Goal: Transaction & Acquisition: Purchase product/service

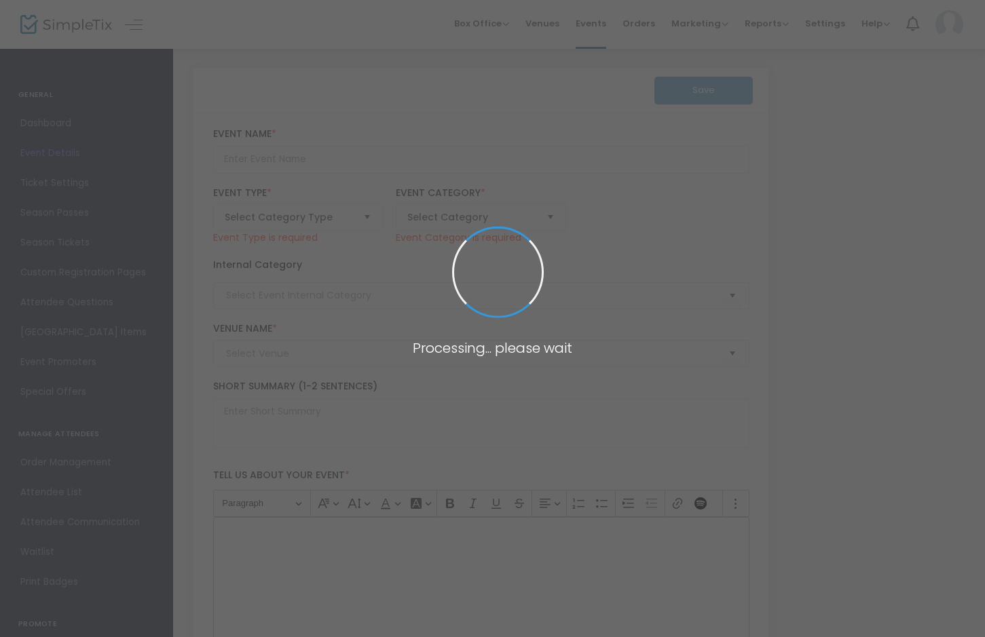
type input "Paramount 80s End of Summer Concert"
type textarea "Celebrate the end of summer with our favorite band PARAMOUNT! Join us for a gre…"
checkbox input "true"
type input "Buy Tickets"
type input "[GEOGRAPHIC_DATA]"
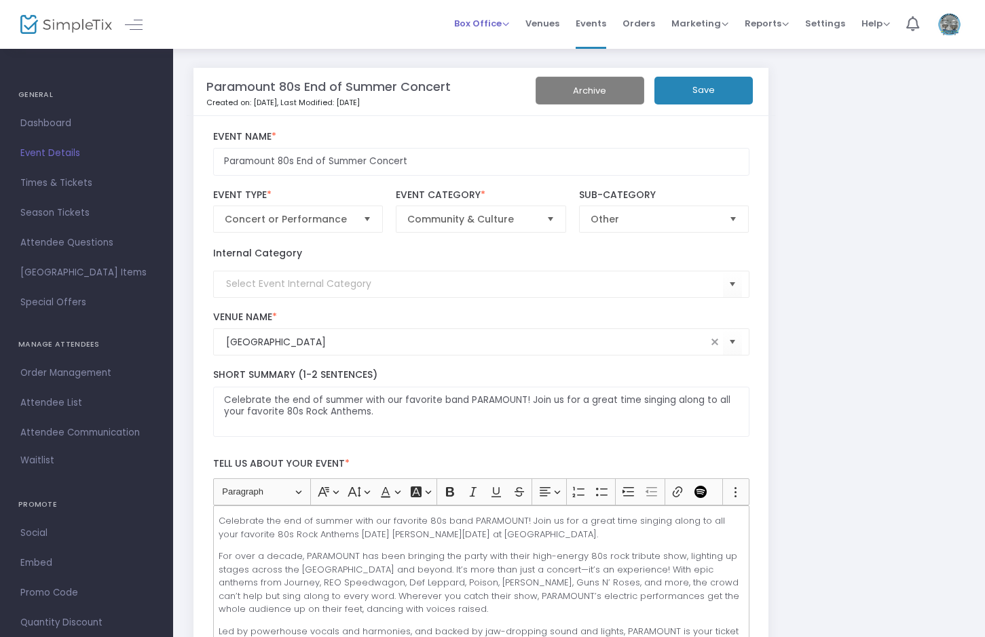
click at [489, 27] on span "Box Office" at bounding box center [481, 23] width 55 height 13
click at [493, 41] on li "Sell Tickets" at bounding box center [502, 46] width 97 height 26
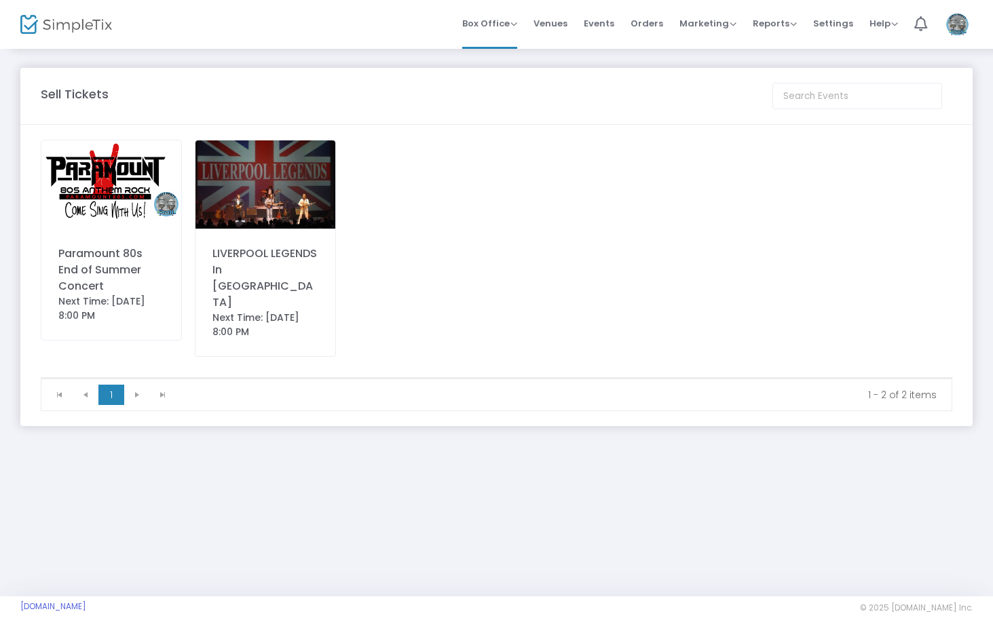
click at [114, 190] on img at bounding box center [111, 184] width 140 height 88
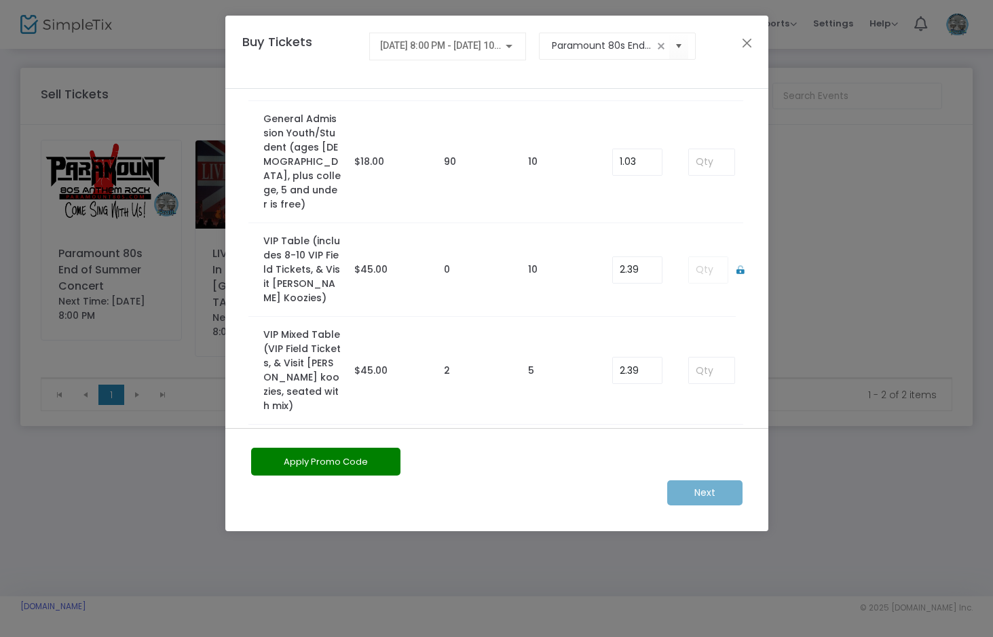
scroll to position [185, 0]
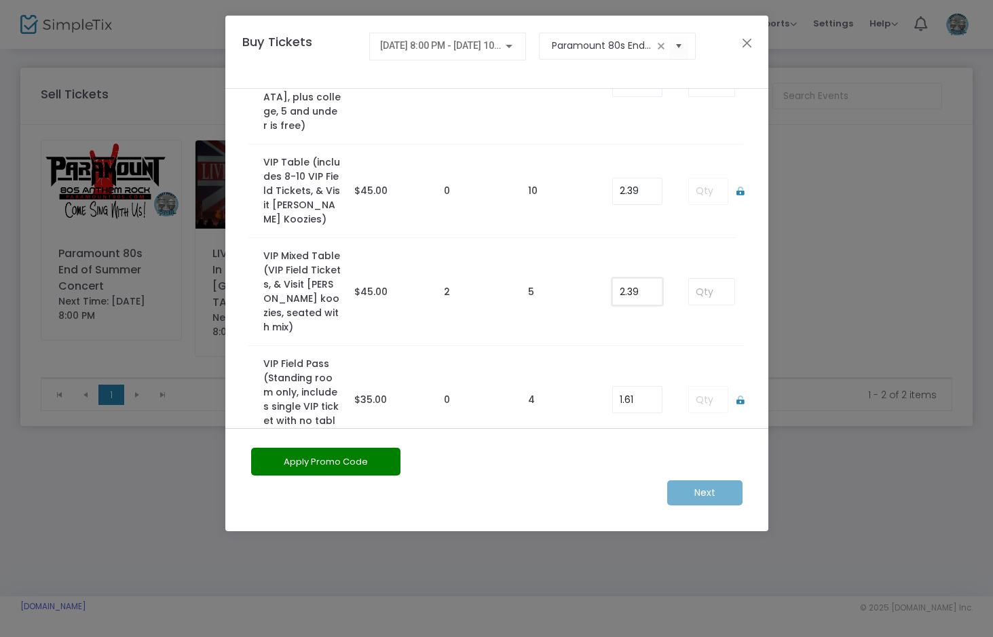
click at [638, 279] on input "2.39" at bounding box center [637, 292] width 49 height 26
click at [643, 279] on input "2.39" at bounding box center [637, 292] width 49 height 26
type input "2"
type input "0.00"
click at [702, 279] on input at bounding box center [711, 292] width 45 height 26
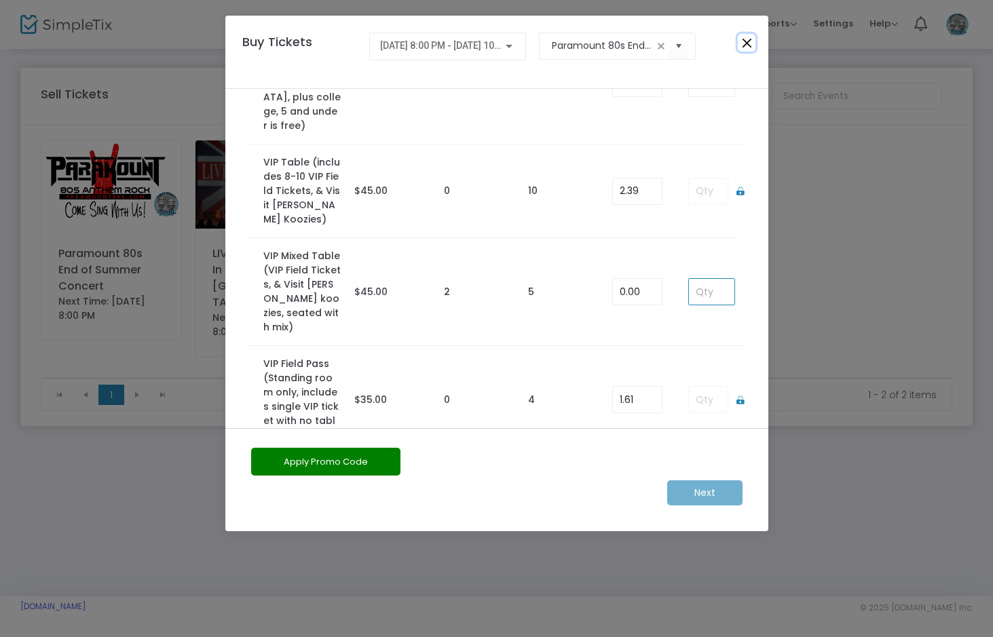
click at [748, 41] on button "Close" at bounding box center [747, 43] width 18 height 18
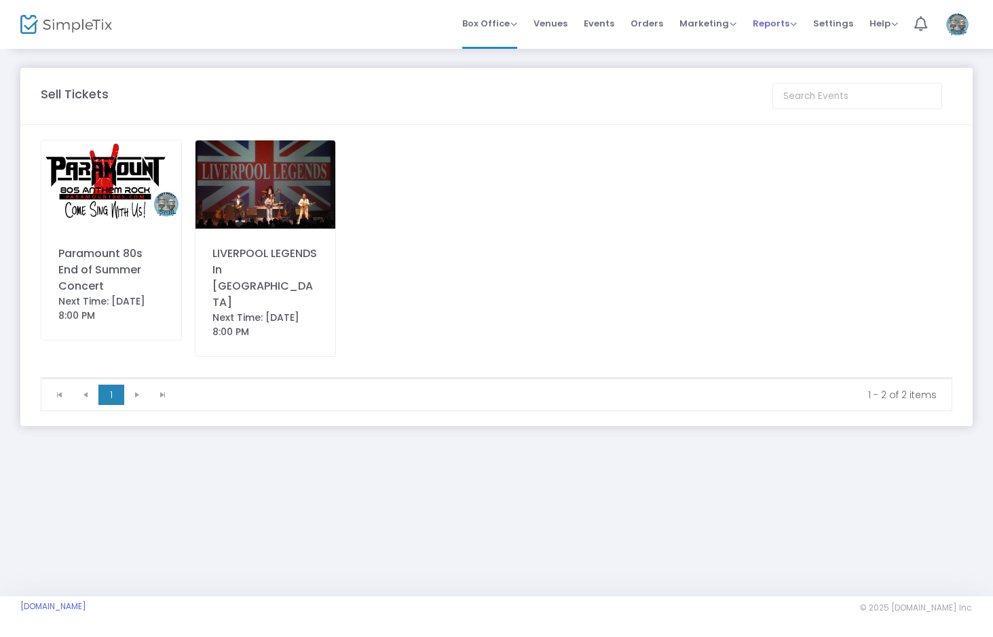
click at [759, 25] on span "Reports" at bounding box center [775, 23] width 44 height 13
click at [774, 67] on li "Sales Reports" at bounding box center [797, 72] width 88 height 26
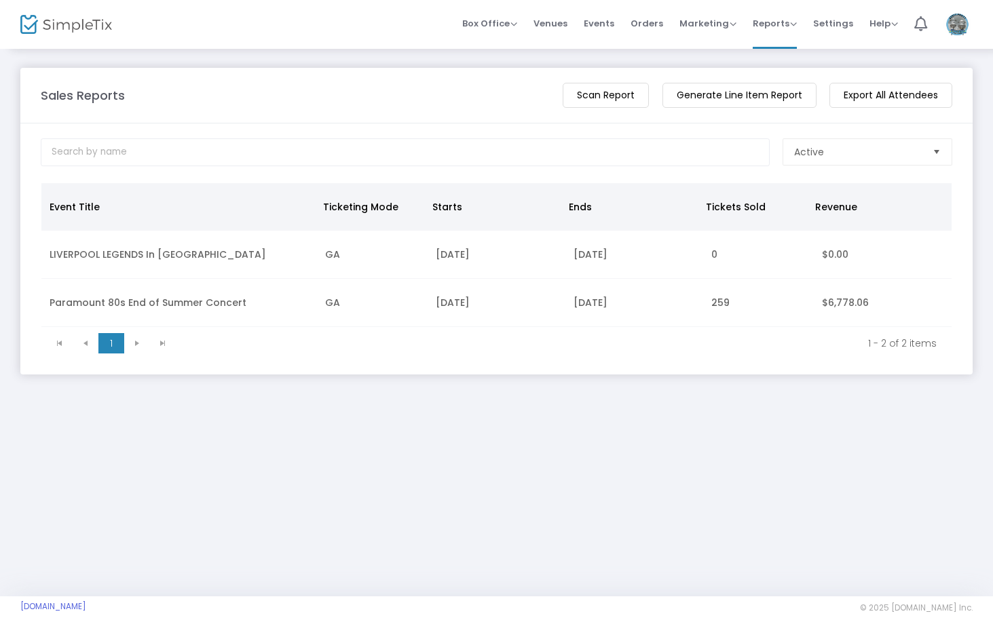
click at [127, 298] on td "Paramount 80s End of Summer Concert" at bounding box center [179, 303] width 276 height 48
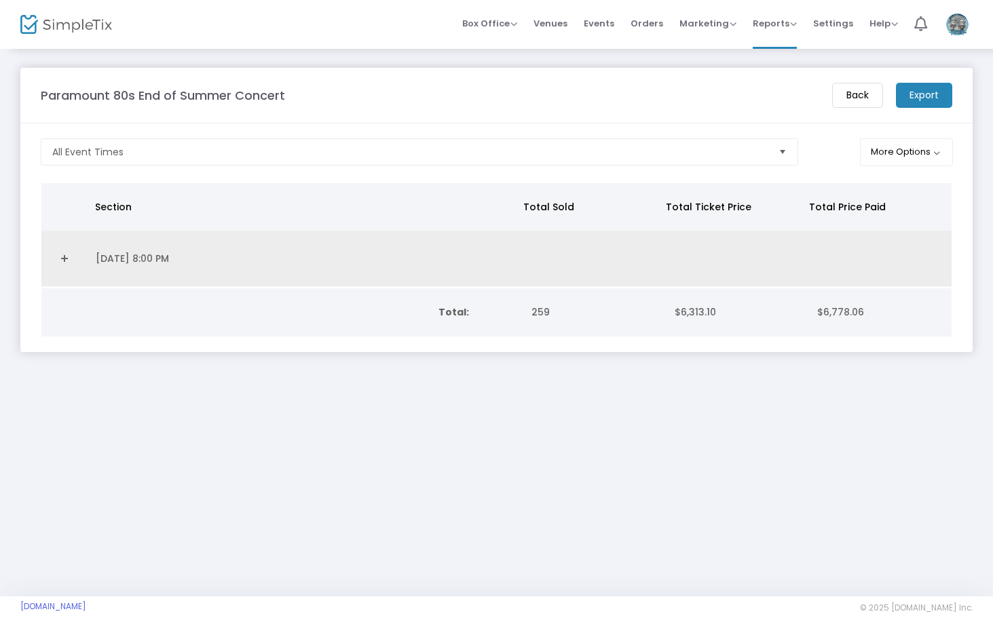
click at [161, 246] on td "[DATE] 8:00 PM" at bounding box center [304, 259] width 432 height 56
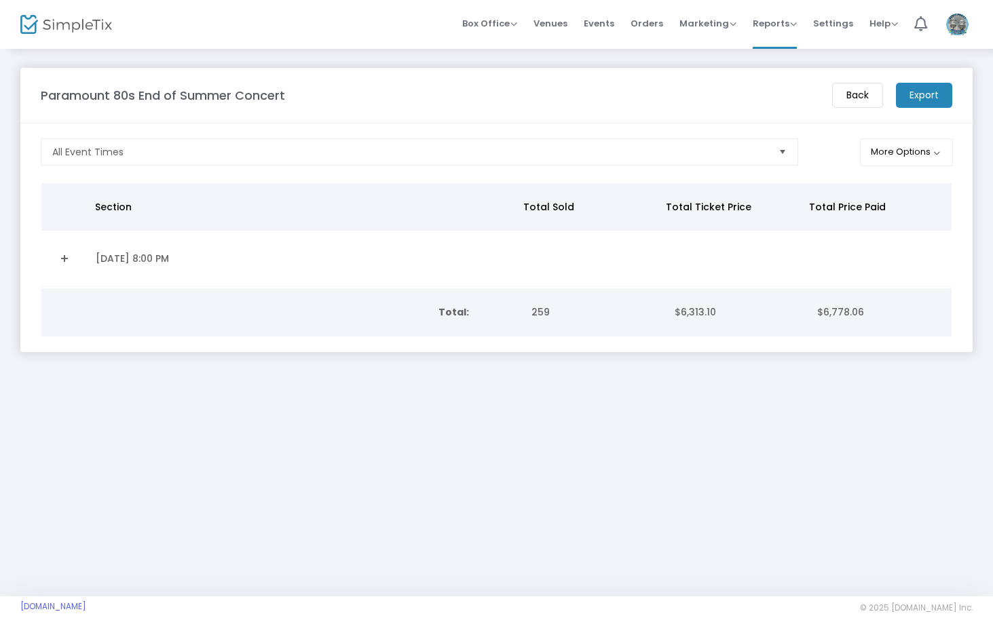
click at [56, 258] on link "Expand Details" at bounding box center [65, 259] width 30 height 22
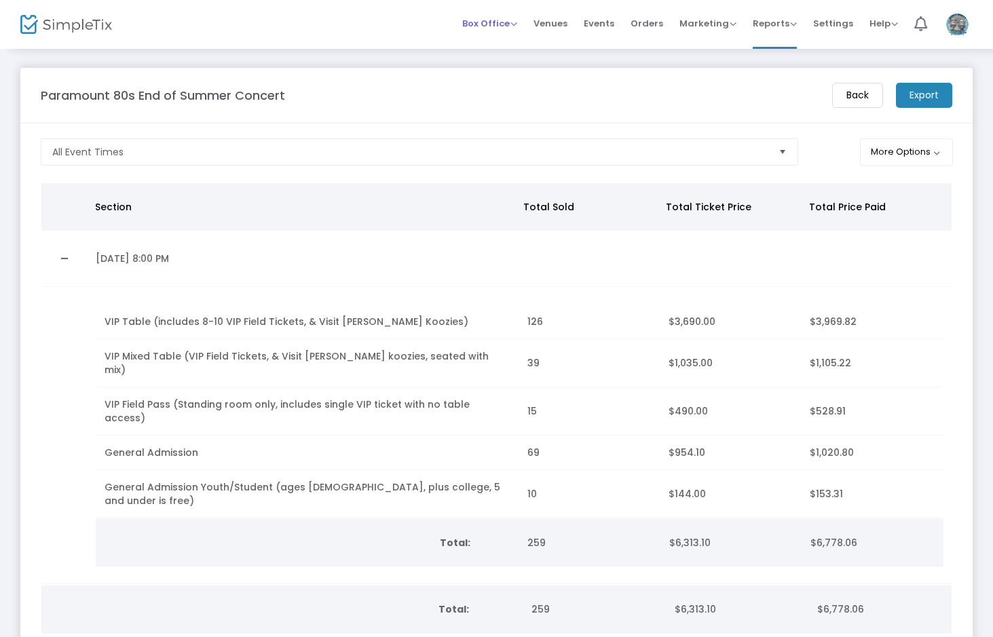
click at [478, 26] on span "Box Office" at bounding box center [489, 23] width 55 height 13
click at [504, 48] on li "Sell Tickets" at bounding box center [510, 46] width 97 height 26
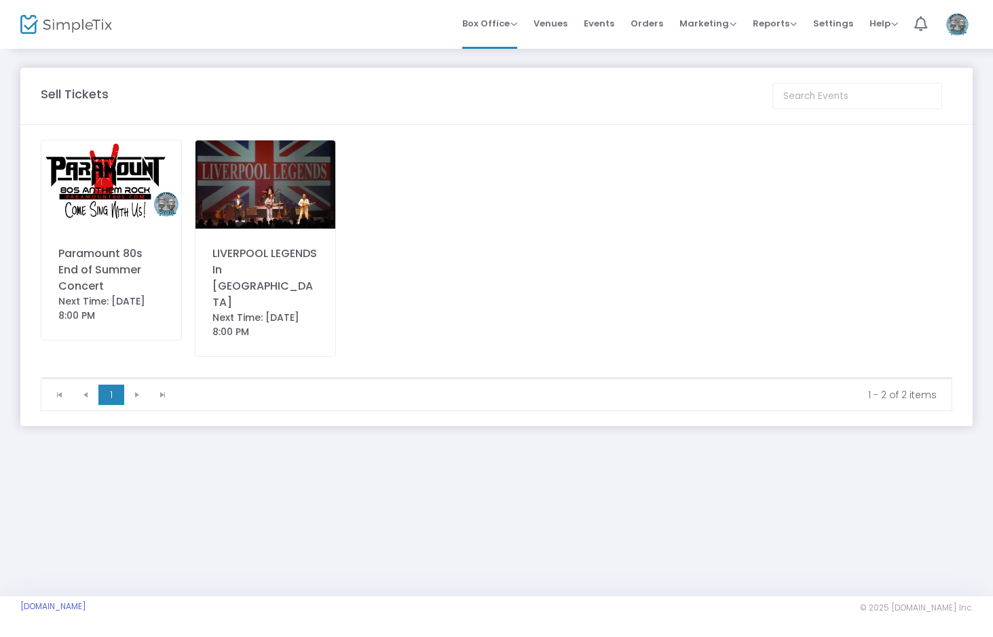
click at [107, 180] on img at bounding box center [111, 184] width 140 height 88
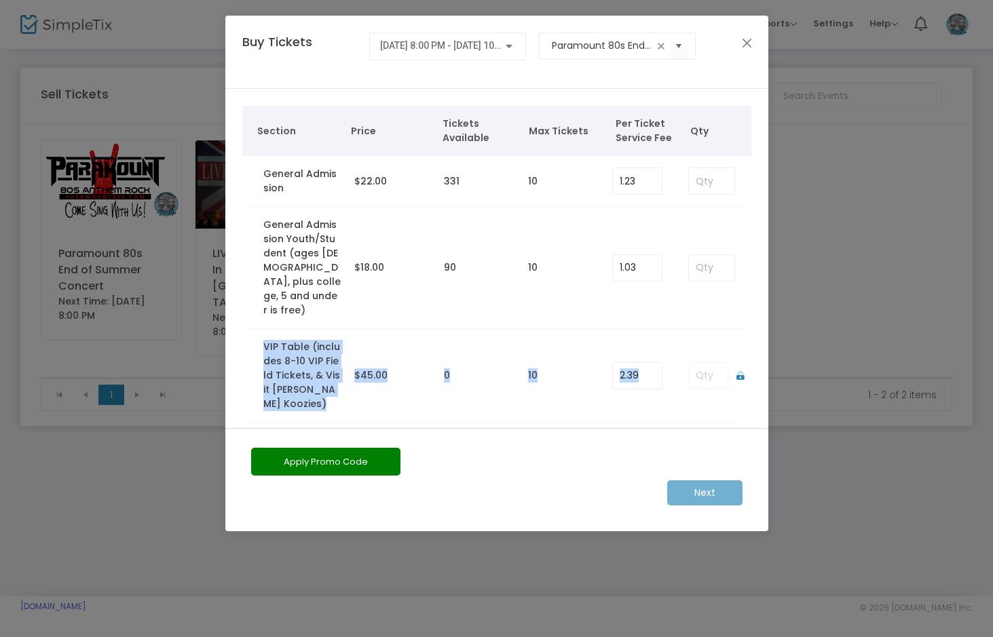
drag, startPoint x: 759, startPoint y: 274, endPoint x: 766, endPoint y: 324, distance: 50.7
click at [766, 324] on div "Section Price Tickets Available Max Tickets Per Ticket Service Fee Qty General …" at bounding box center [496, 258] width 543 height 339
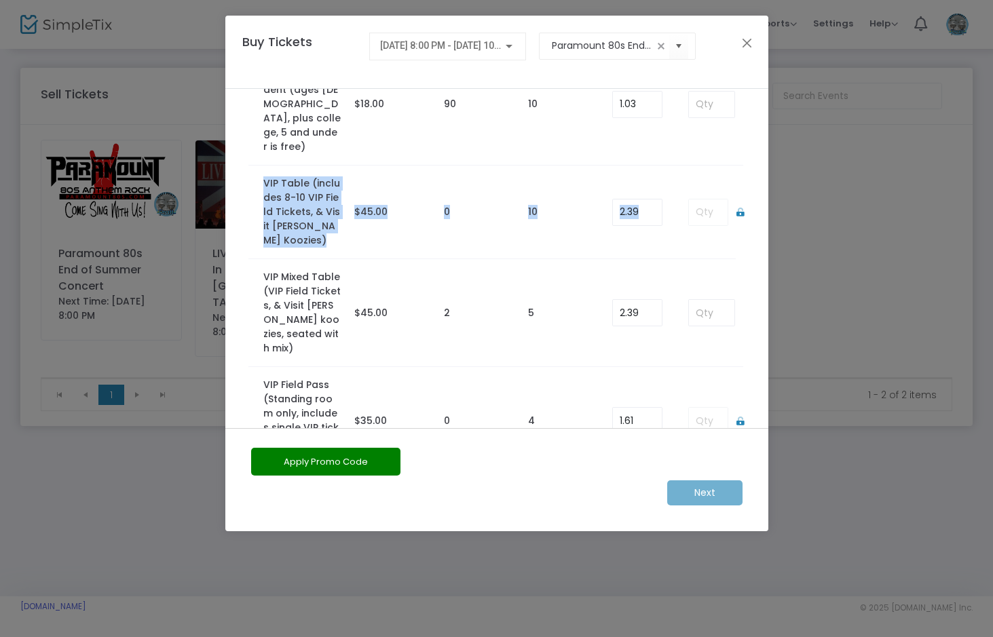
scroll to position [172, 0]
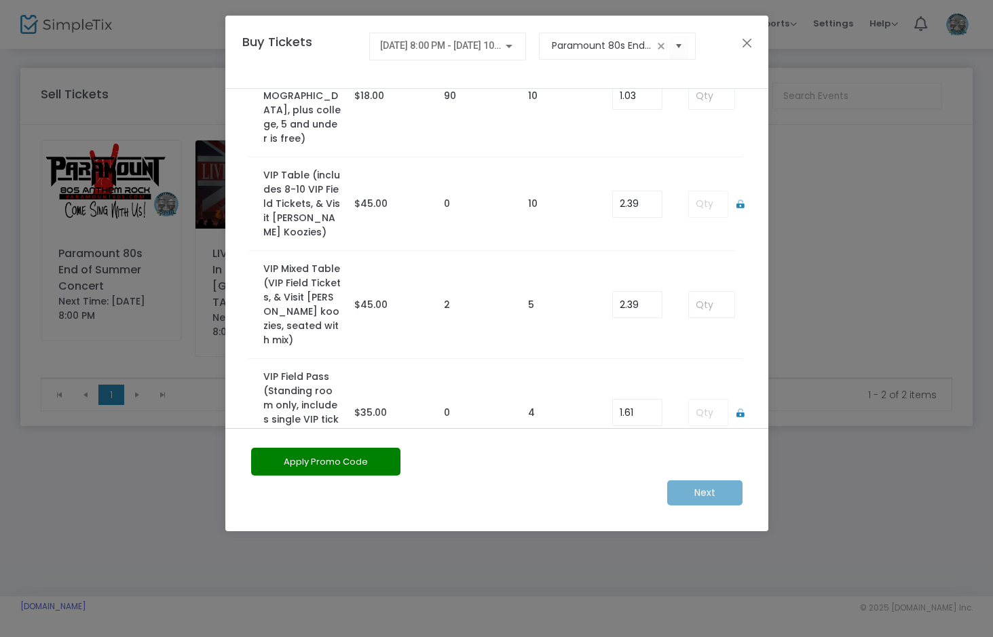
click at [449, 371] on td "0" at bounding box center [479, 413] width 84 height 108
click at [712, 292] on input at bounding box center [711, 305] width 45 height 26
click at [748, 40] on button "Close" at bounding box center [747, 43] width 18 height 18
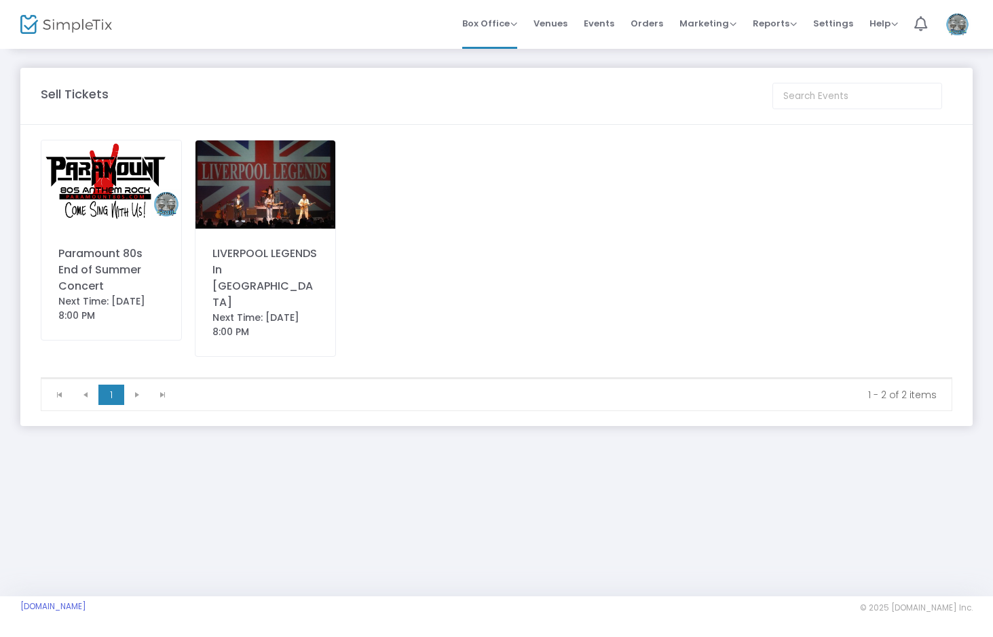
click at [132, 223] on img at bounding box center [111, 184] width 140 height 88
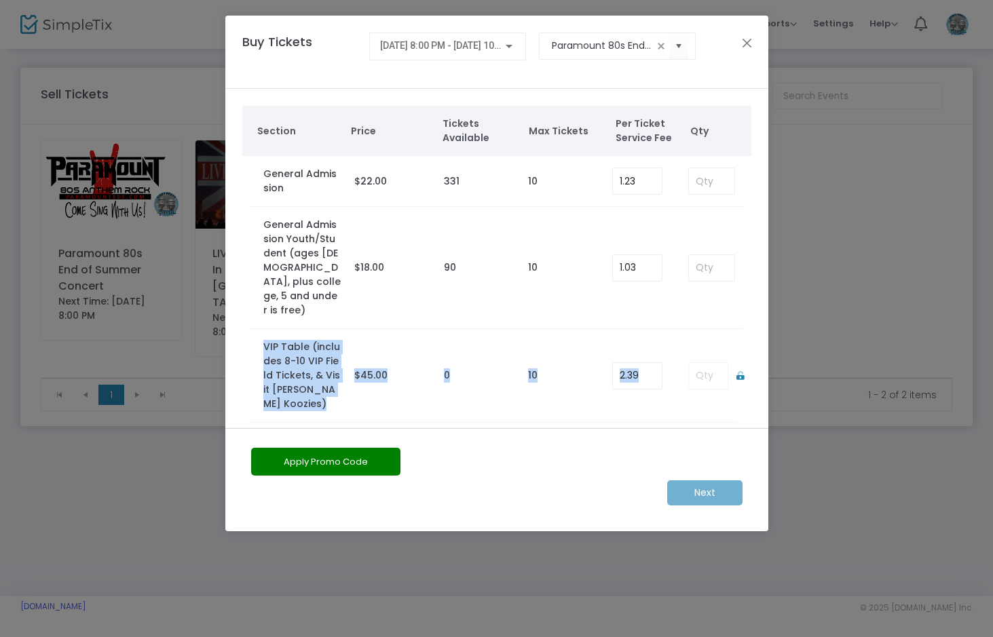
drag, startPoint x: 771, startPoint y: 290, endPoint x: 783, endPoint y: 375, distance: 85.6
click at [783, 375] on ngb-modal-window "Buy Tickets [DATE] 8:00 PM - [DATE] 10:30 PM Paramount 80s End of Summer Concer…" at bounding box center [496, 318] width 993 height 637
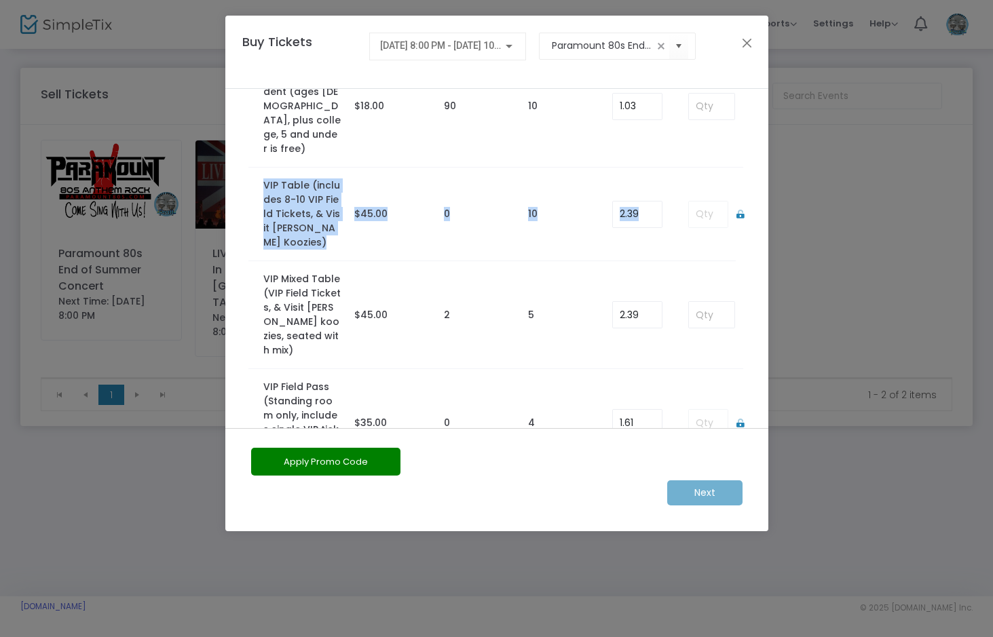
scroll to position [159, 0]
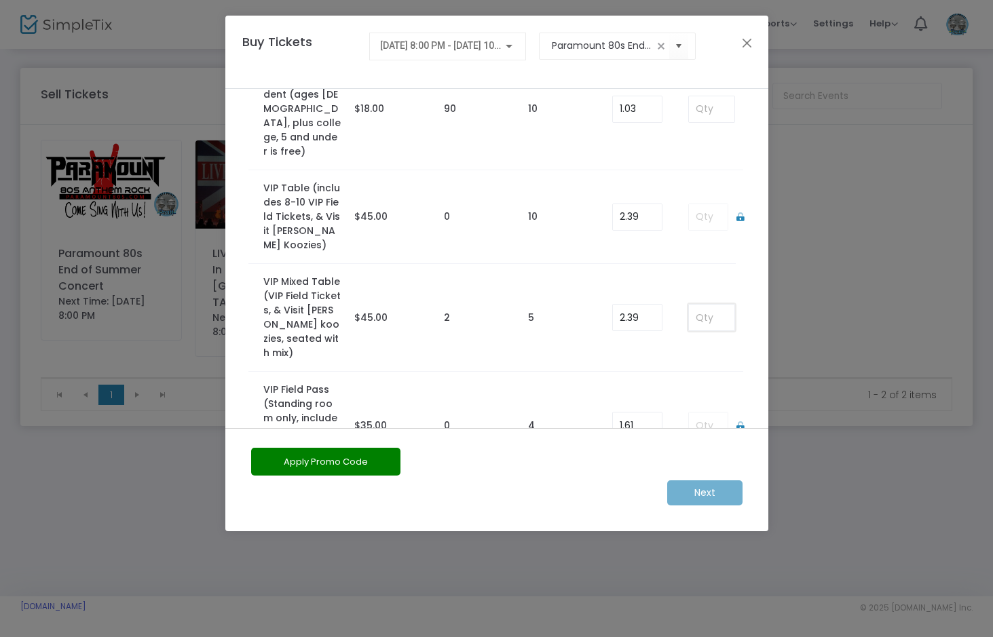
click at [689, 305] on input at bounding box center [711, 318] width 45 height 26
type input "1"
type input "2"
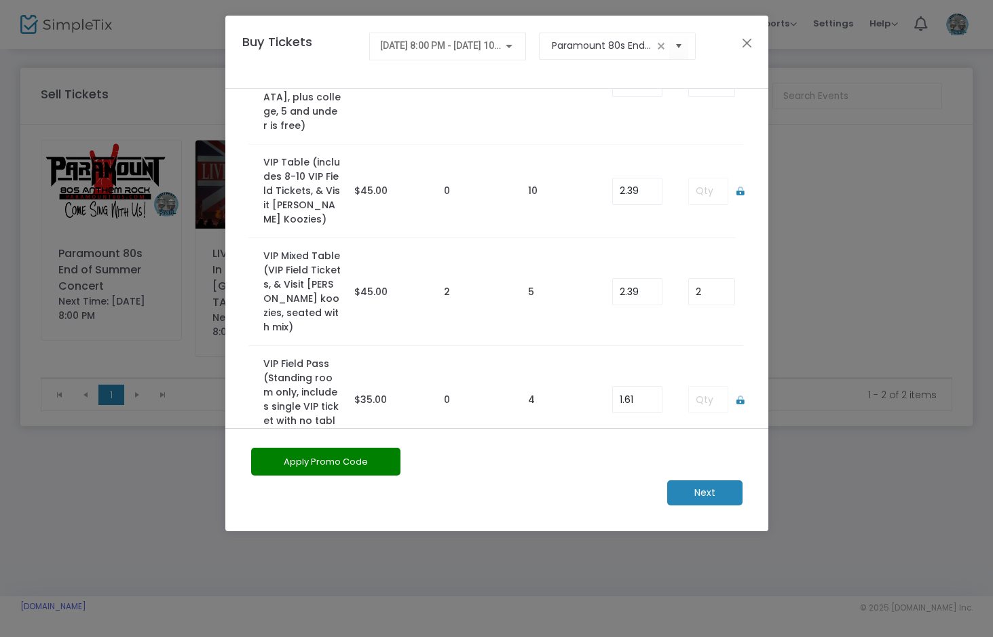
click at [702, 499] on m-button "Next" at bounding box center [704, 493] width 75 height 25
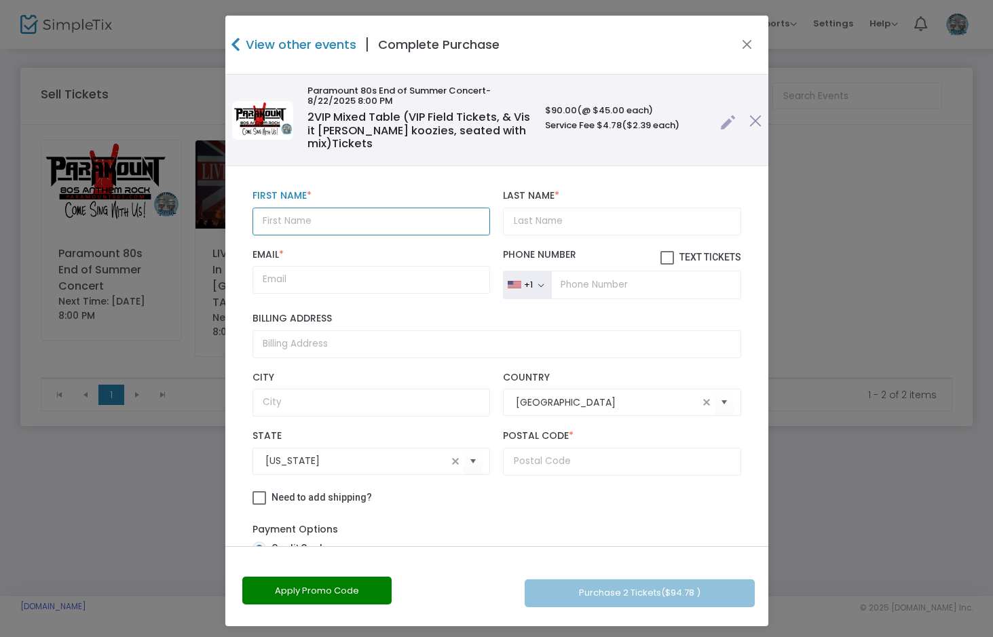
click at [395, 220] on input "text" at bounding box center [371, 222] width 238 height 28
type input "[PERSON_NAME]"
type input "Smiley"
type input "J"
type input "j"
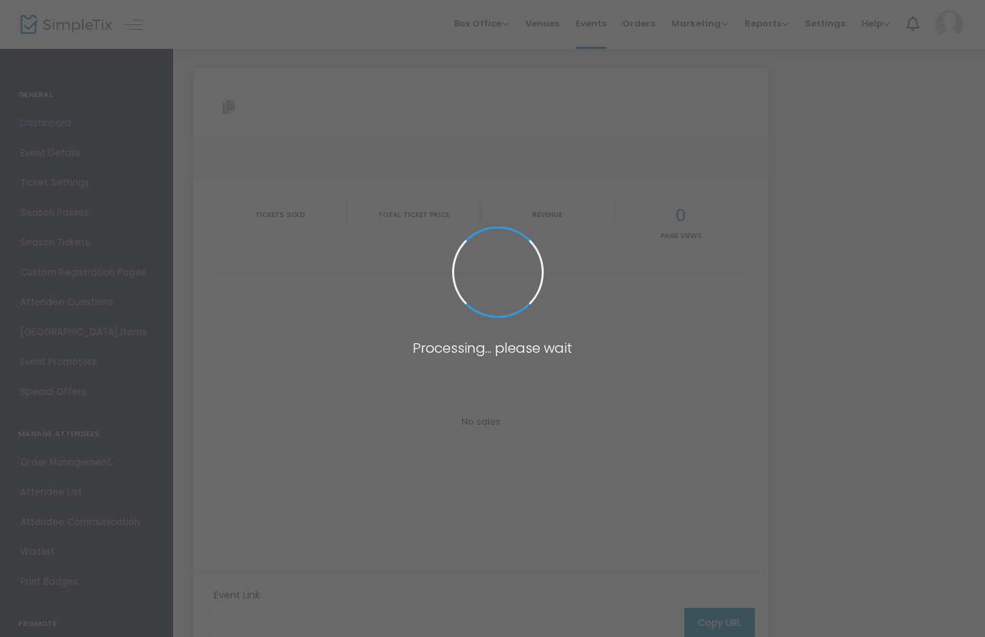
type input "[URL][DOMAIN_NAME]"
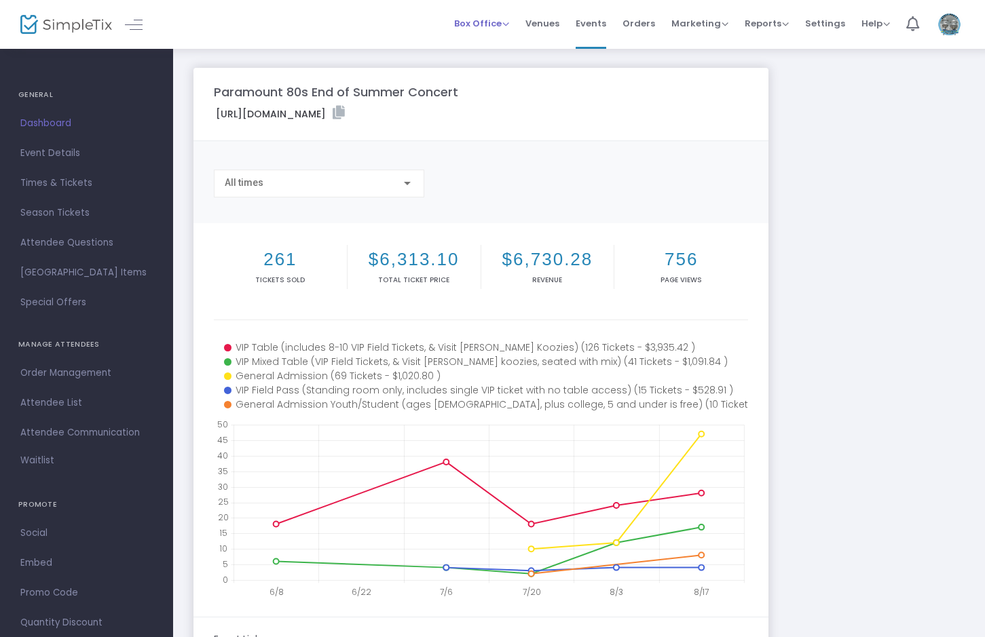
click at [493, 22] on span "Box Office" at bounding box center [481, 23] width 55 height 13
click at [499, 43] on li "Sell Tickets" at bounding box center [502, 46] width 97 height 26
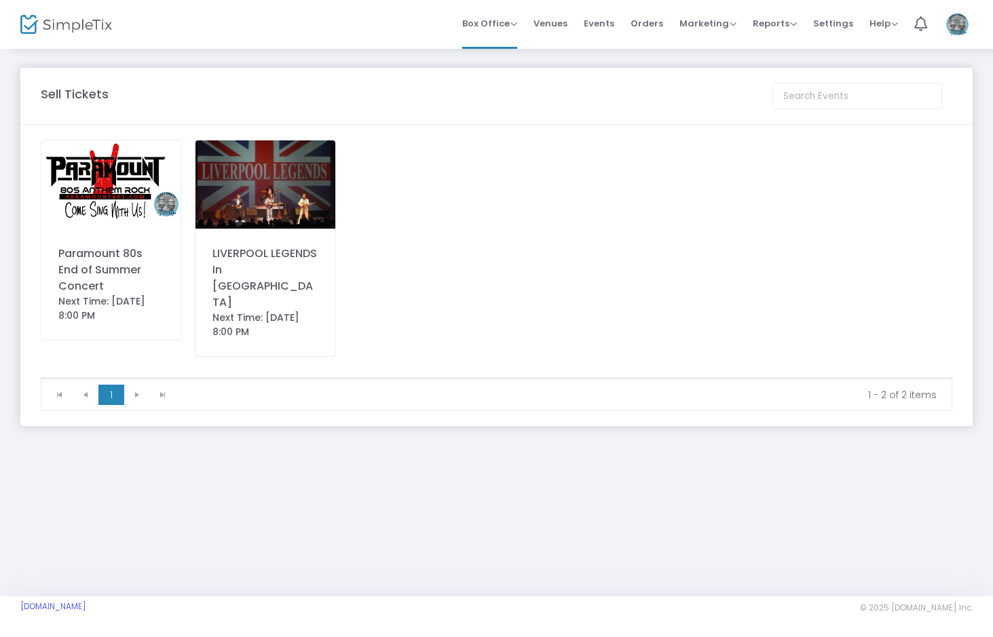
click at [126, 184] on img at bounding box center [111, 184] width 140 height 88
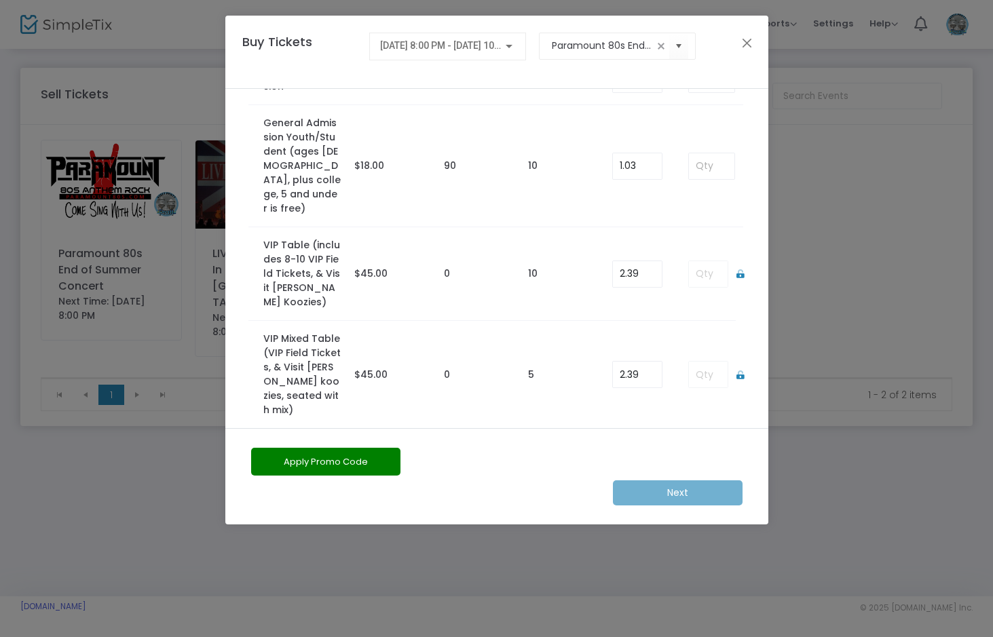
scroll to position [185, 0]
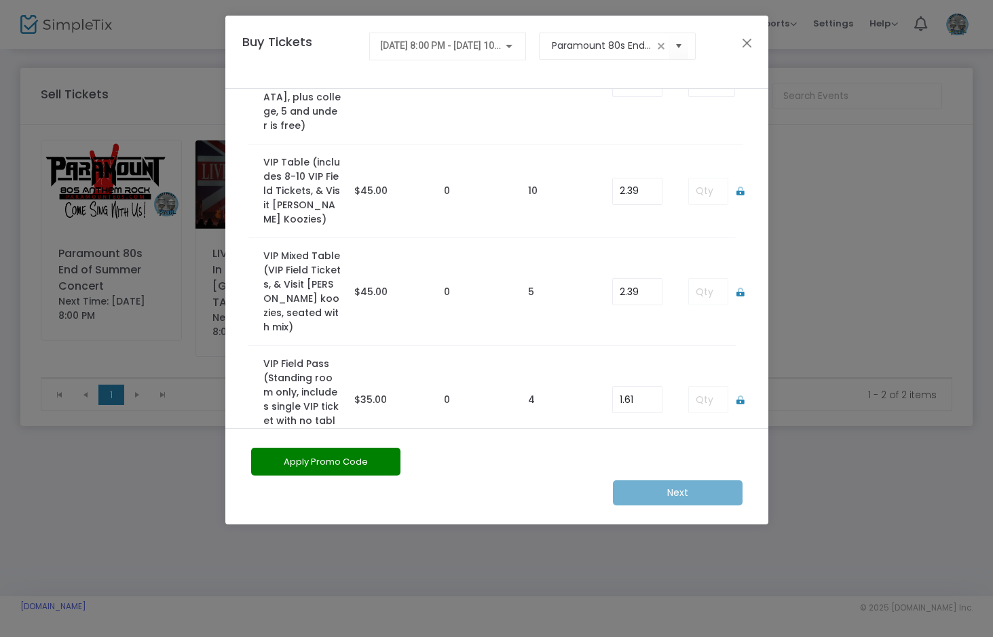
click at [309, 357] on label "VIP Field Pass (Standing room only, includes single VIP ticket with no table ac…" at bounding box center [301, 400] width 77 height 86
drag, startPoint x: 743, startPoint y: 35, endPoint x: 776, endPoint y: 25, distance: 34.8
click at [744, 35] on button "Close" at bounding box center [747, 43] width 18 height 18
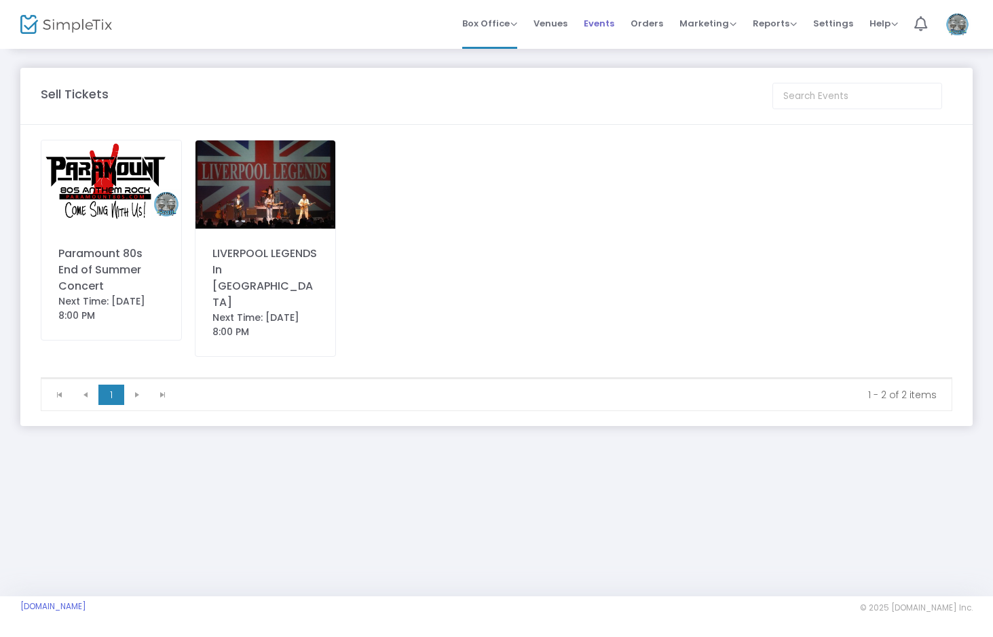
click at [614, 24] on span "Events" at bounding box center [599, 23] width 31 height 35
